Goal: Transaction & Acquisition: Subscribe to service/newsletter

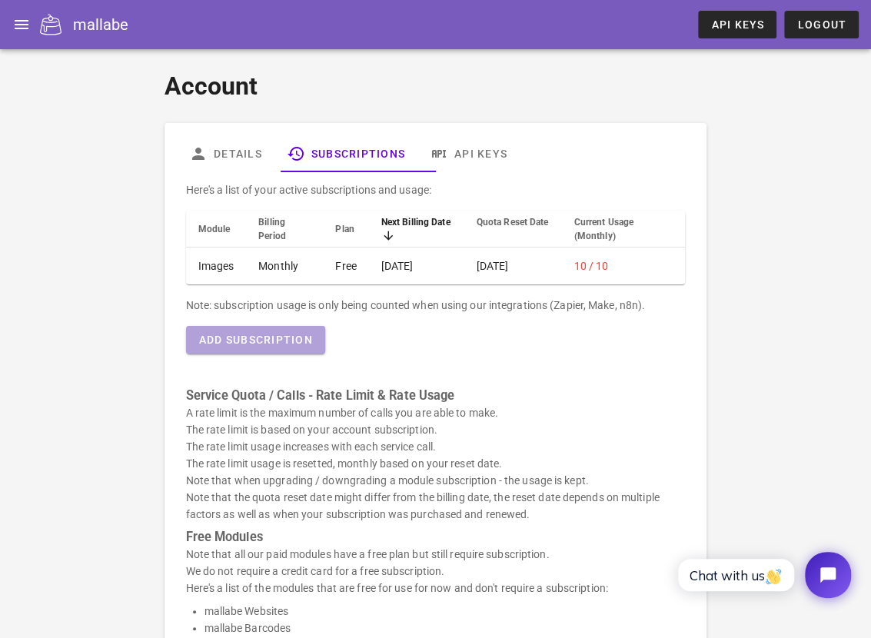
click at [306, 346] on span "Add Subscription" at bounding box center [255, 340] width 115 height 12
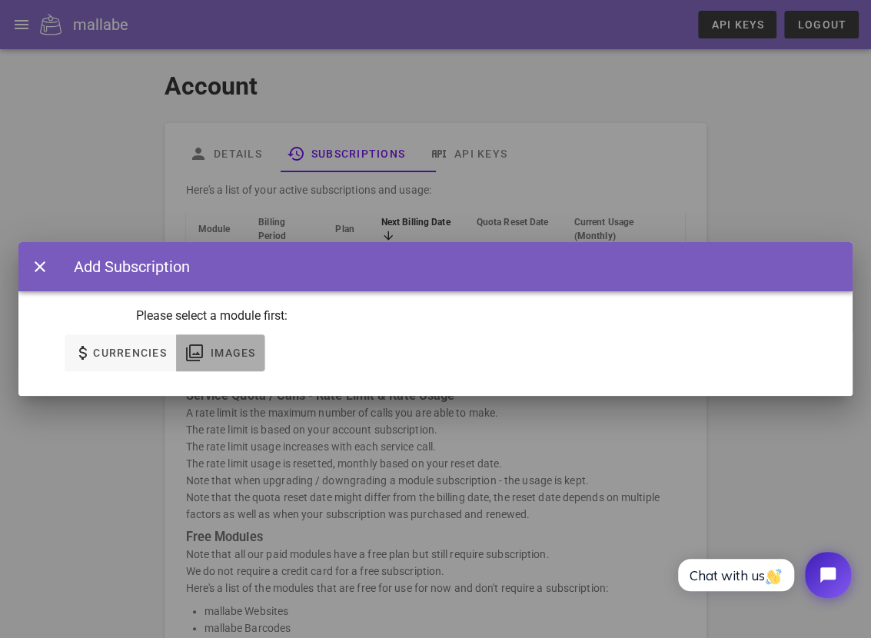
click at [252, 351] on span "Images" at bounding box center [233, 353] width 46 height 12
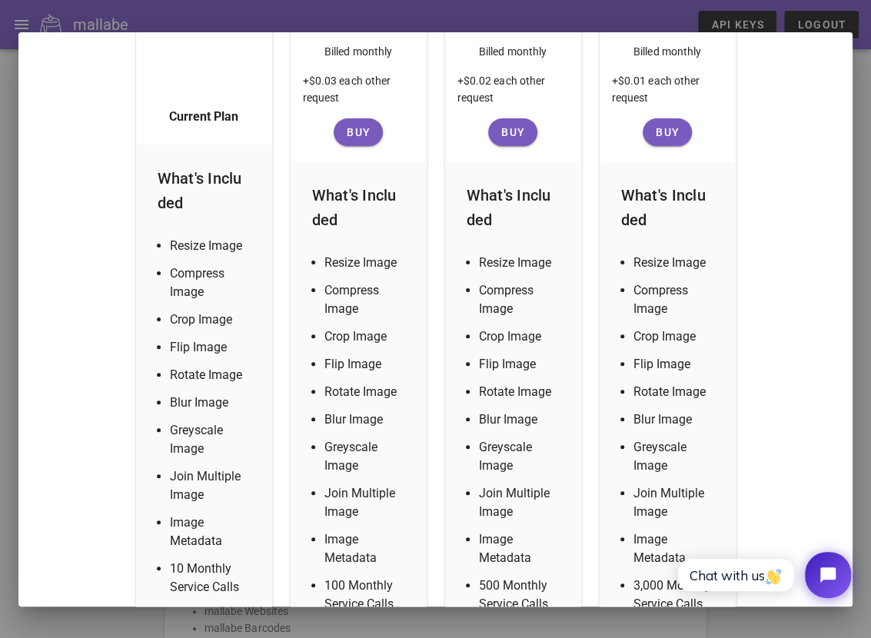
scroll to position [231, 0]
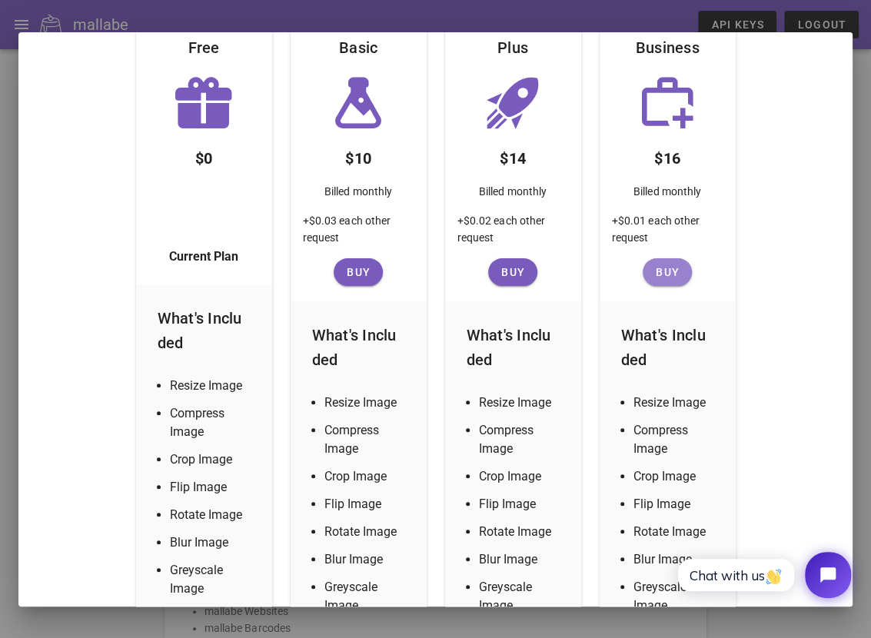
click at [660, 270] on span "Buy" at bounding box center [667, 272] width 37 height 12
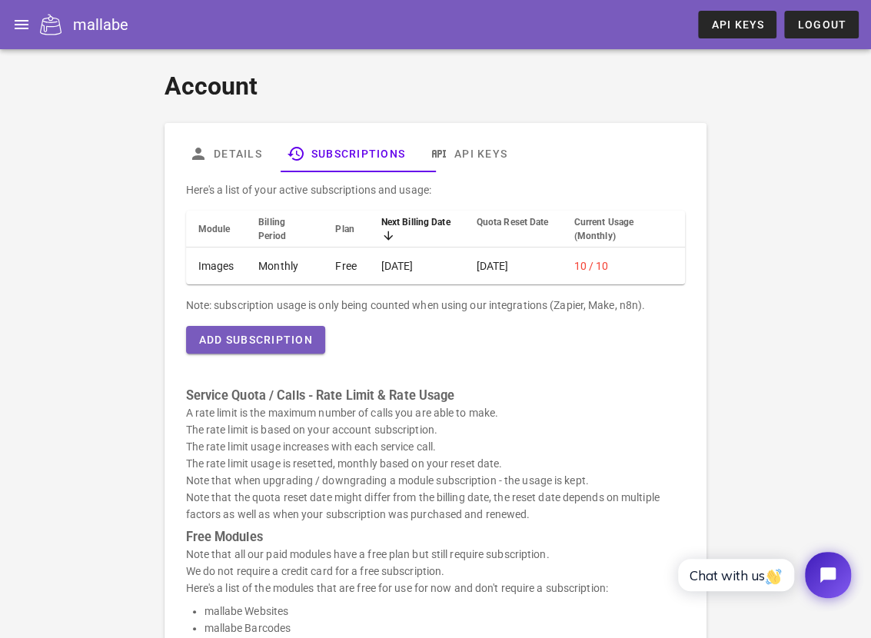
click at [785, 335] on div "Account Details Subscriptions API Keys Here's a list of your active subscriptio…" at bounding box center [435, 532] width 871 height 967
click at [787, 341] on div "Account Details Subscriptions API Keys Here's a list of your active subscriptio…" at bounding box center [435, 532] width 871 height 967
